Goal: Navigation & Orientation: Find specific page/section

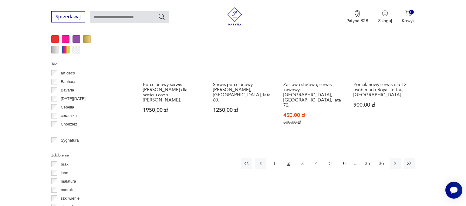
scroll to position [641, 0]
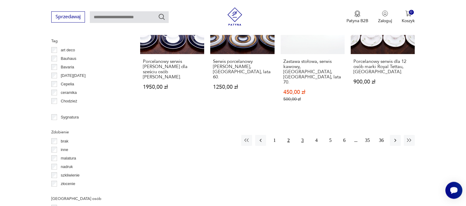
click at [299, 135] on button "3" at bounding box center [302, 140] width 11 height 11
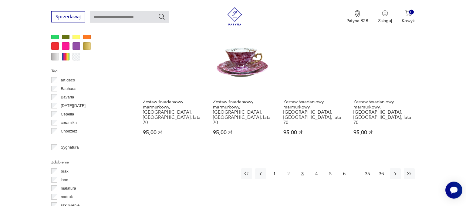
scroll to position [609, 0]
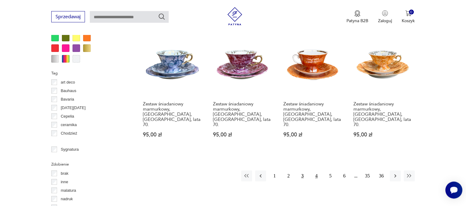
click at [317, 170] on button "4" at bounding box center [316, 175] width 11 height 11
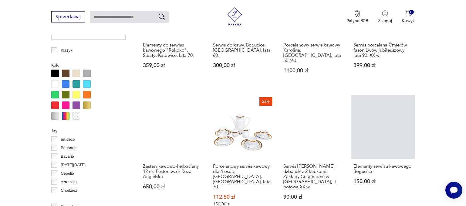
scroll to position [609, 0]
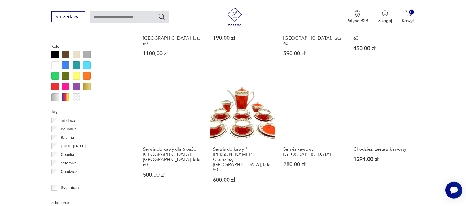
scroll to position [577, 0]
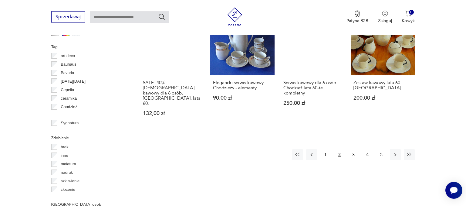
scroll to position [641, 0]
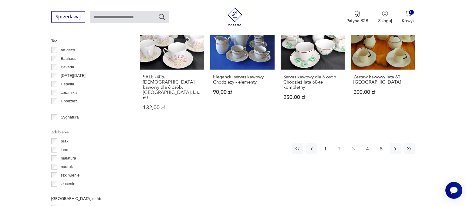
click at [356, 143] on button "3" at bounding box center [353, 148] width 11 height 11
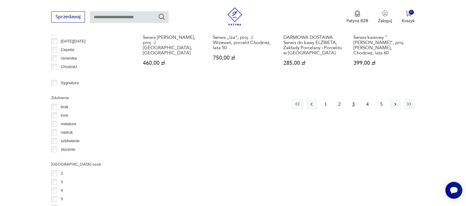
scroll to position [705, 0]
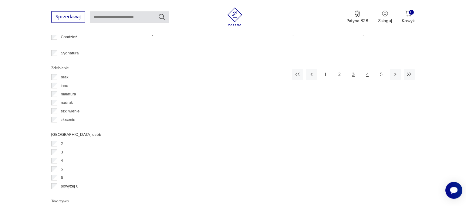
click at [370, 69] on button "4" at bounding box center [367, 74] width 11 height 11
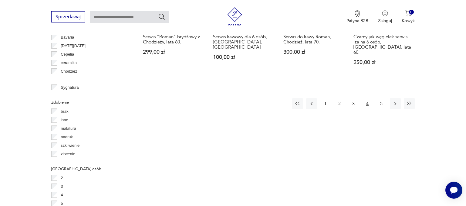
scroll to position [673, 0]
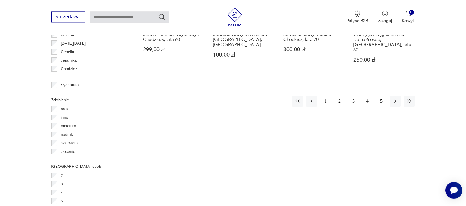
click at [380, 95] on button "5" at bounding box center [381, 100] width 11 height 11
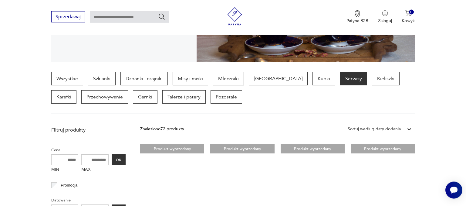
scroll to position [129, 0]
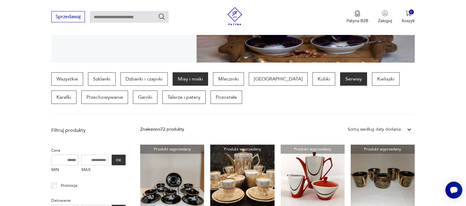
click at [200, 78] on p "Misy i miski" at bounding box center [189, 78] width 35 height 13
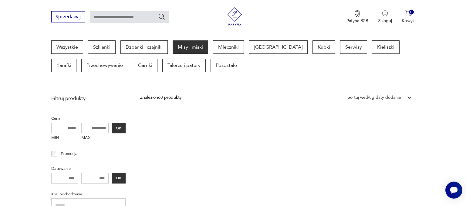
scroll to position [161, 0]
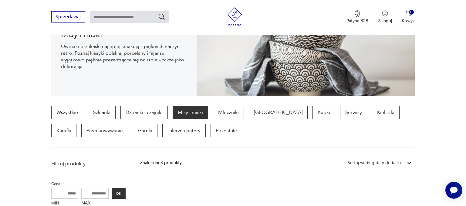
scroll to position [105, 0]
